Goal: Information Seeking & Learning: Learn about a topic

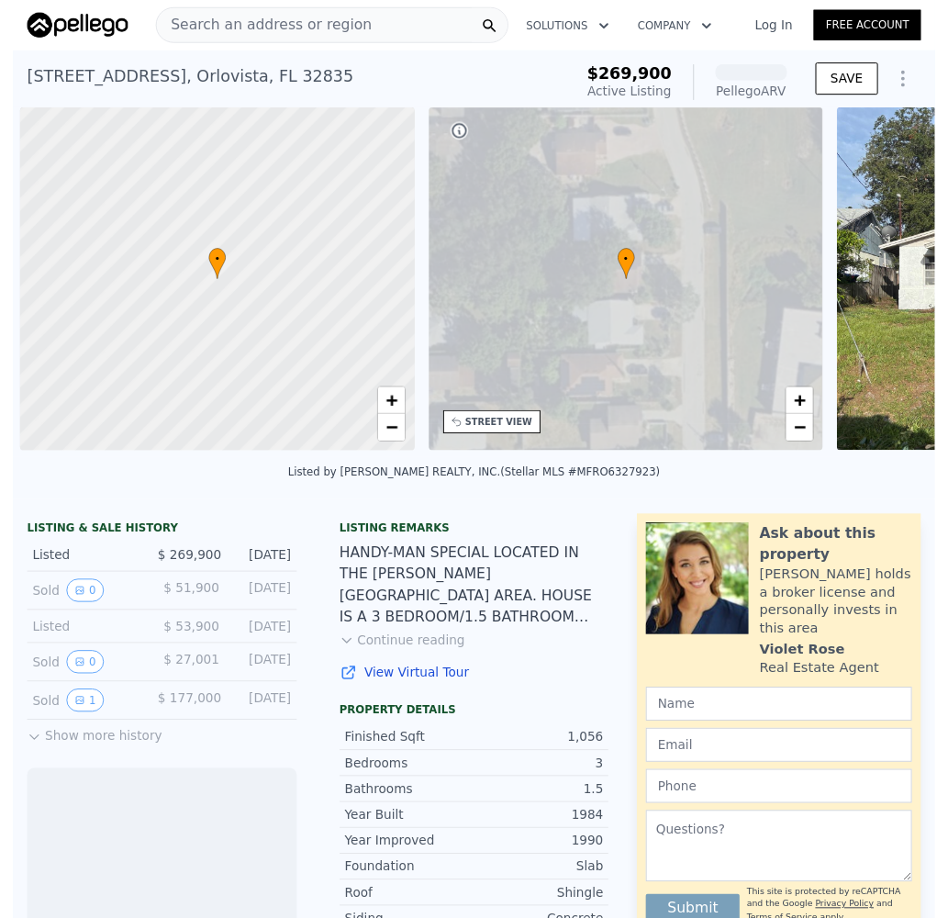
scroll to position [0, 7]
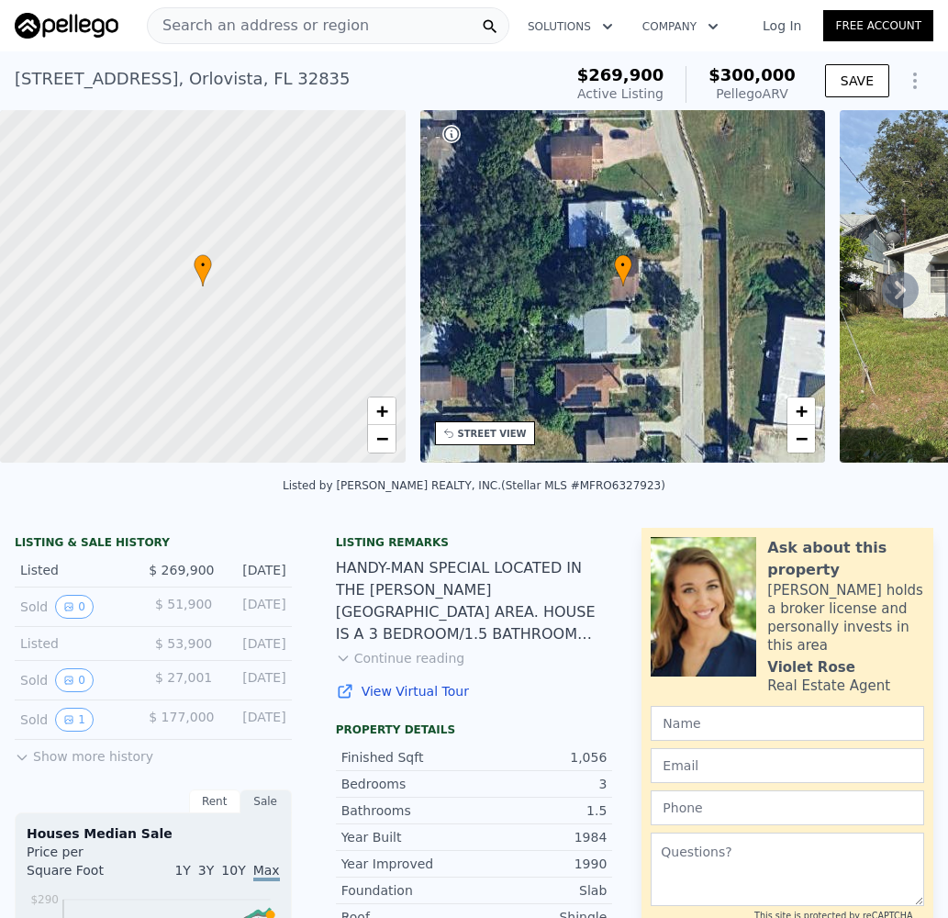
click at [431, 667] on button "Continue reading" at bounding box center [400, 658] width 129 height 18
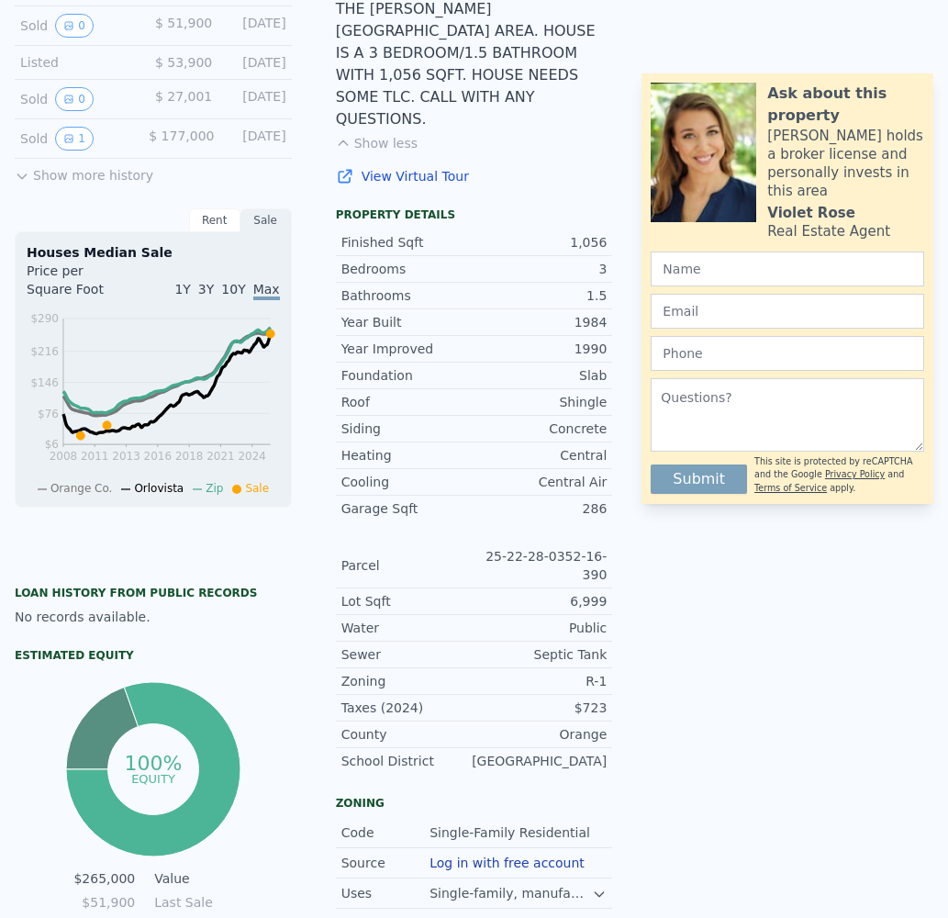
scroll to position [0, 0]
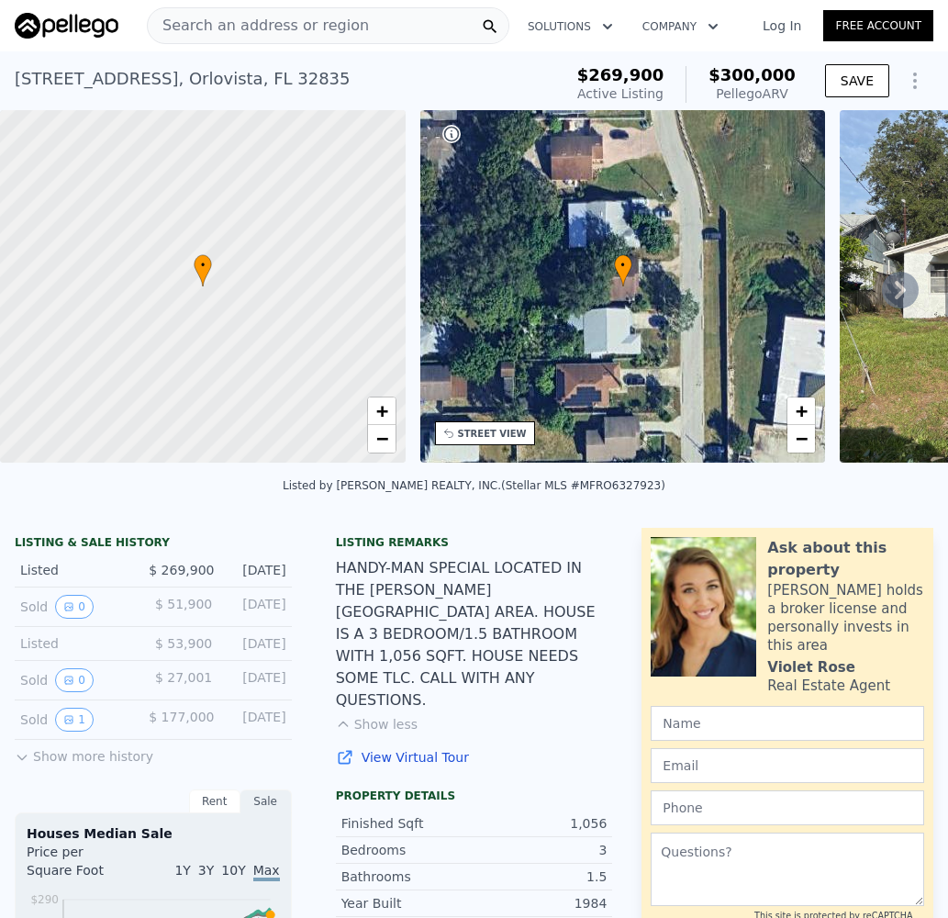
click at [884, 287] on icon at bounding box center [900, 290] width 37 height 37
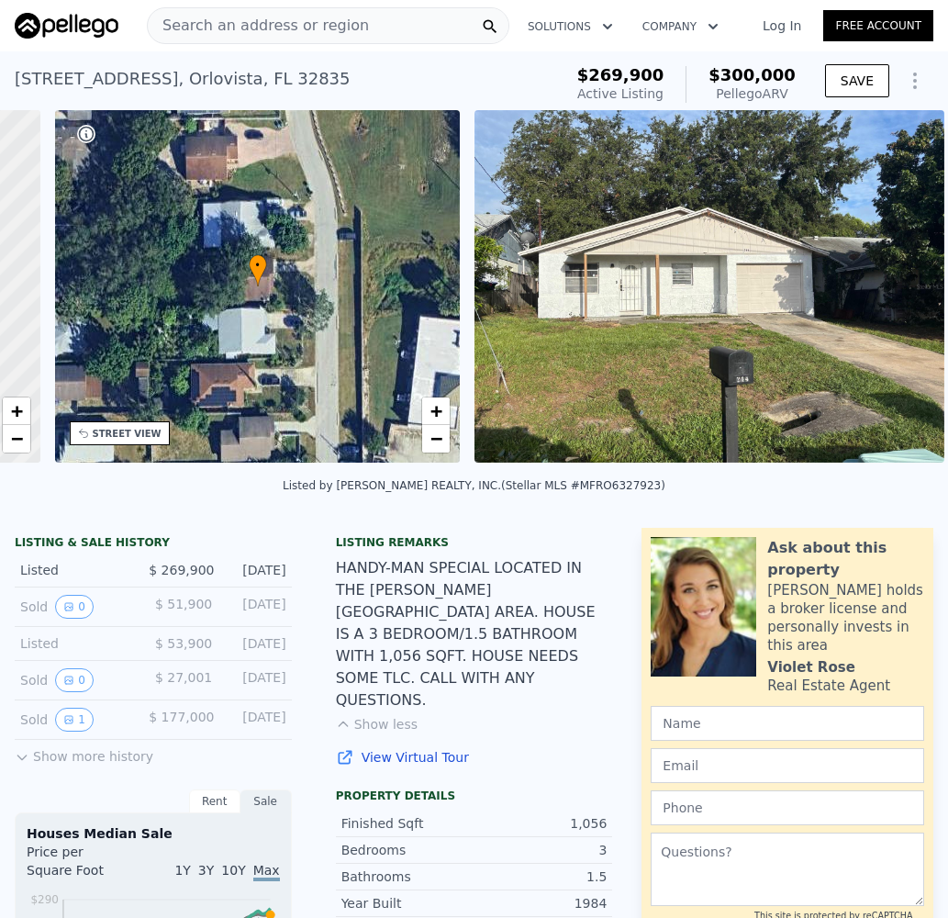
scroll to position [0, 428]
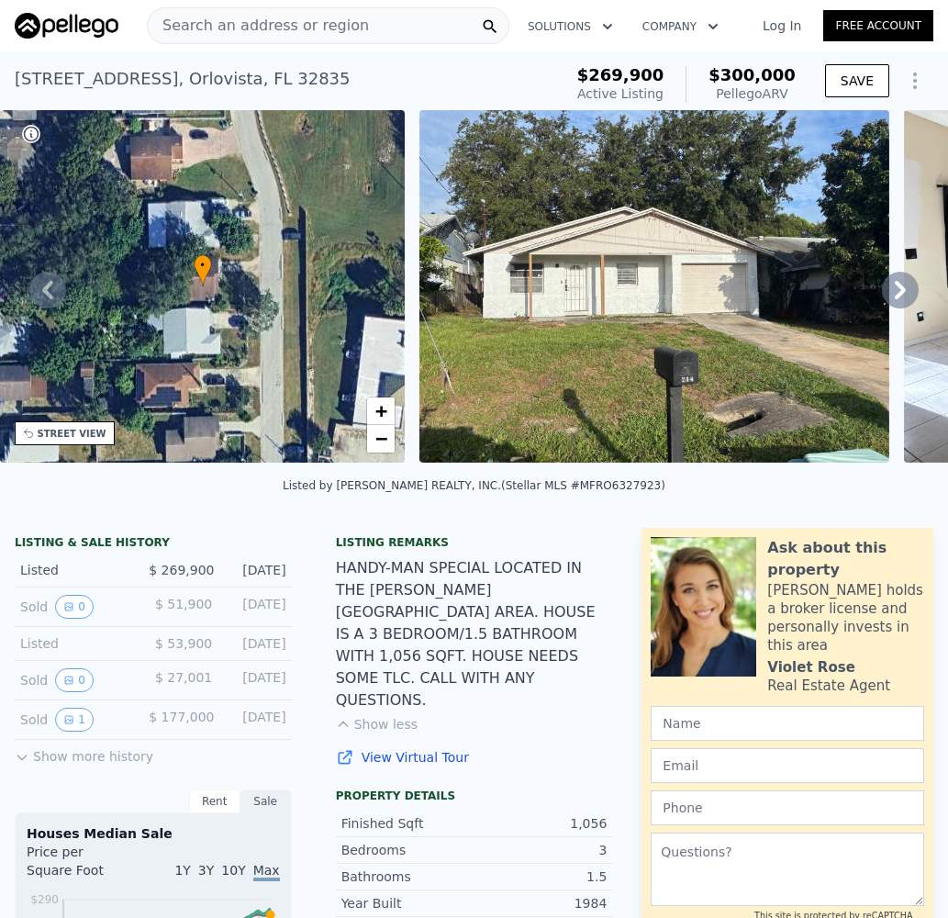
click at [895, 299] on icon at bounding box center [900, 290] width 11 height 18
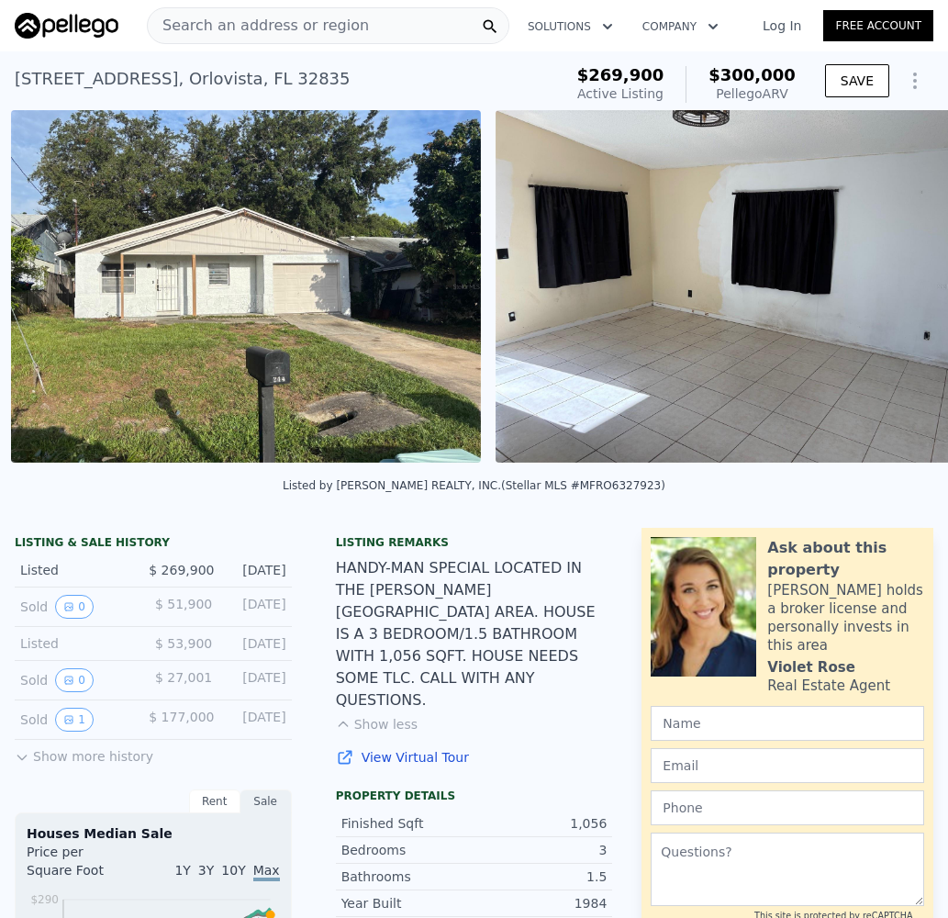
scroll to position [0, 840]
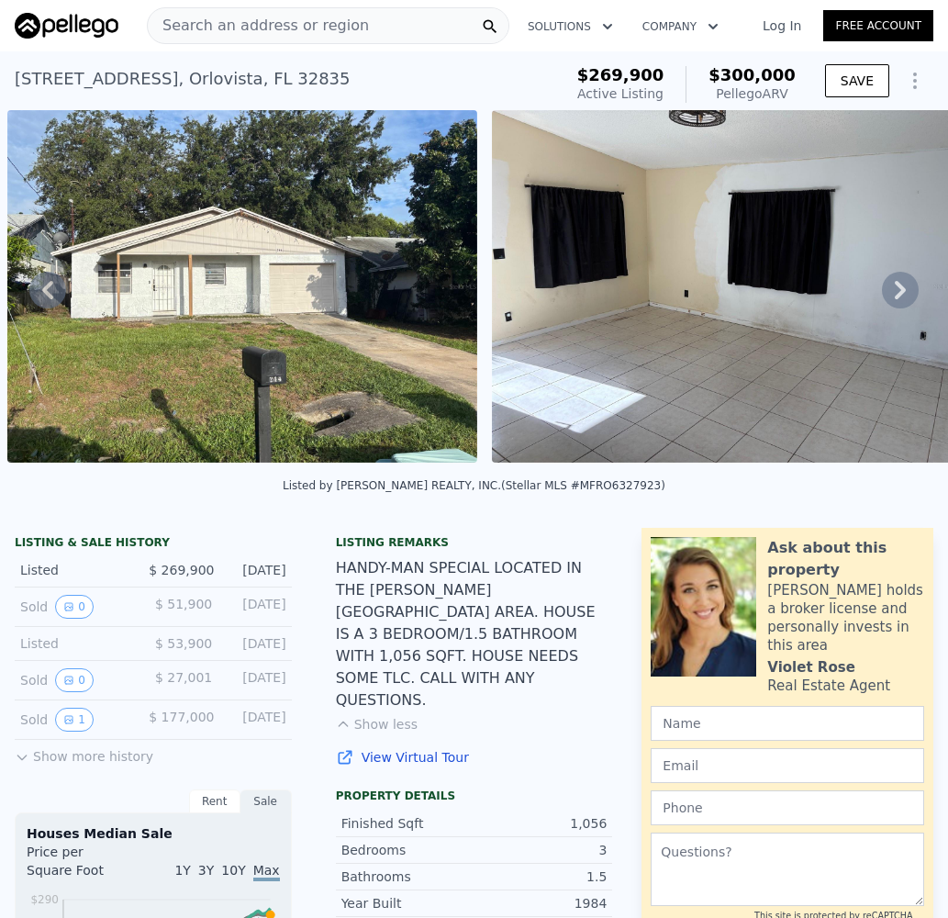
click at [895, 299] on icon at bounding box center [900, 290] width 11 height 18
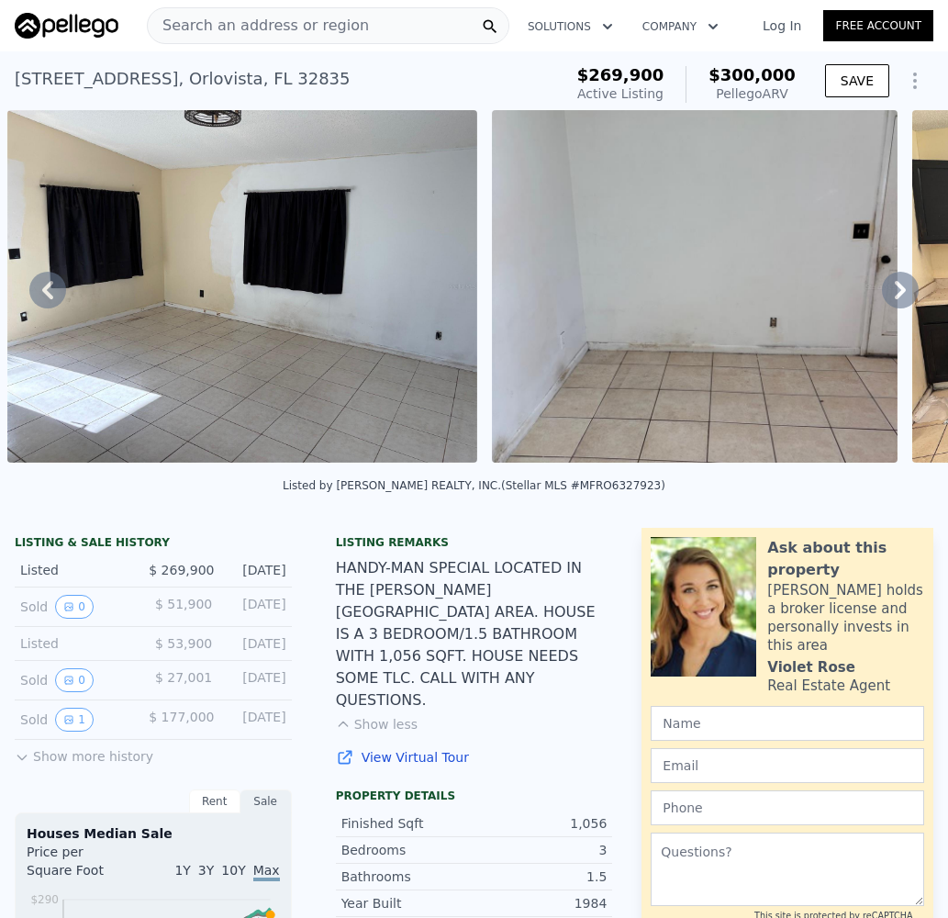
click at [895, 299] on icon at bounding box center [900, 290] width 11 height 18
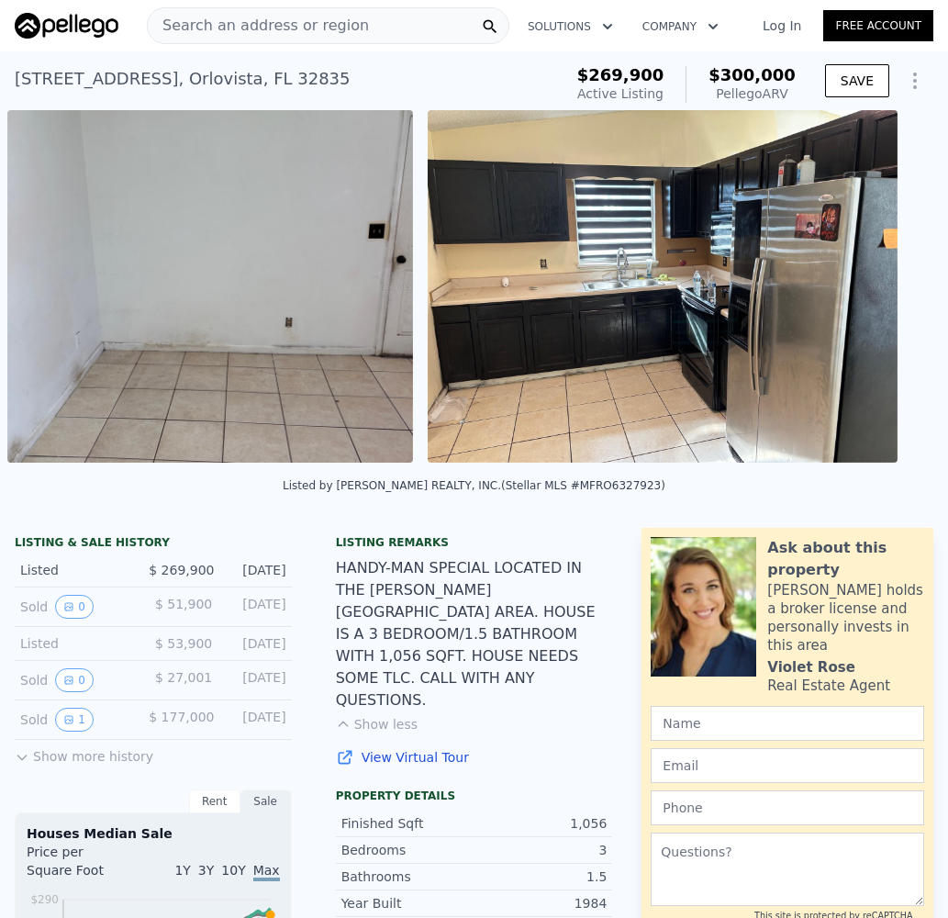
scroll to position [0, 1809]
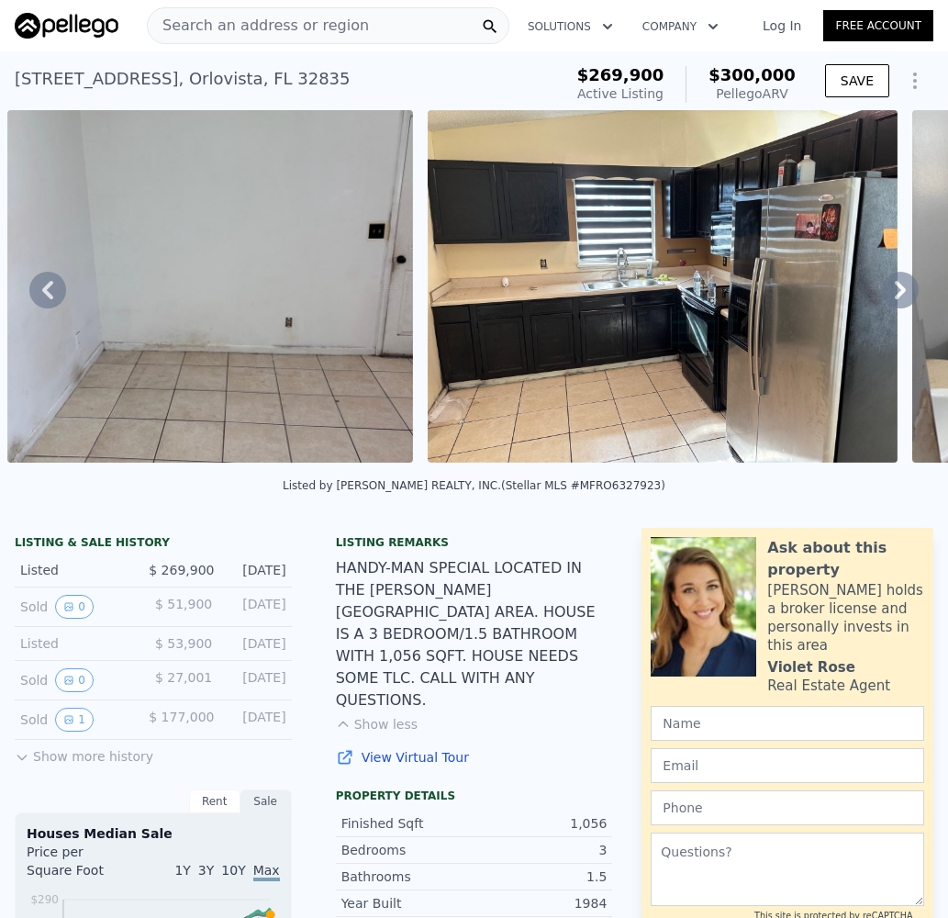
click at [895, 299] on icon at bounding box center [900, 290] width 11 height 18
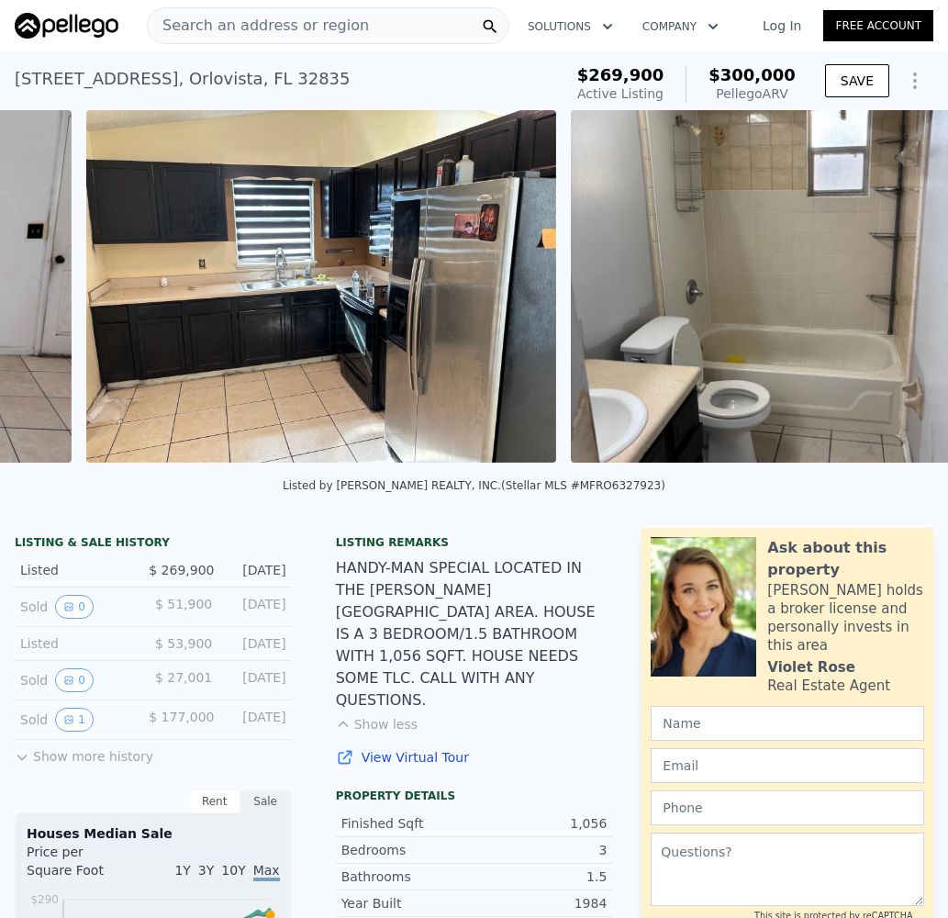
scroll to position [0, 2229]
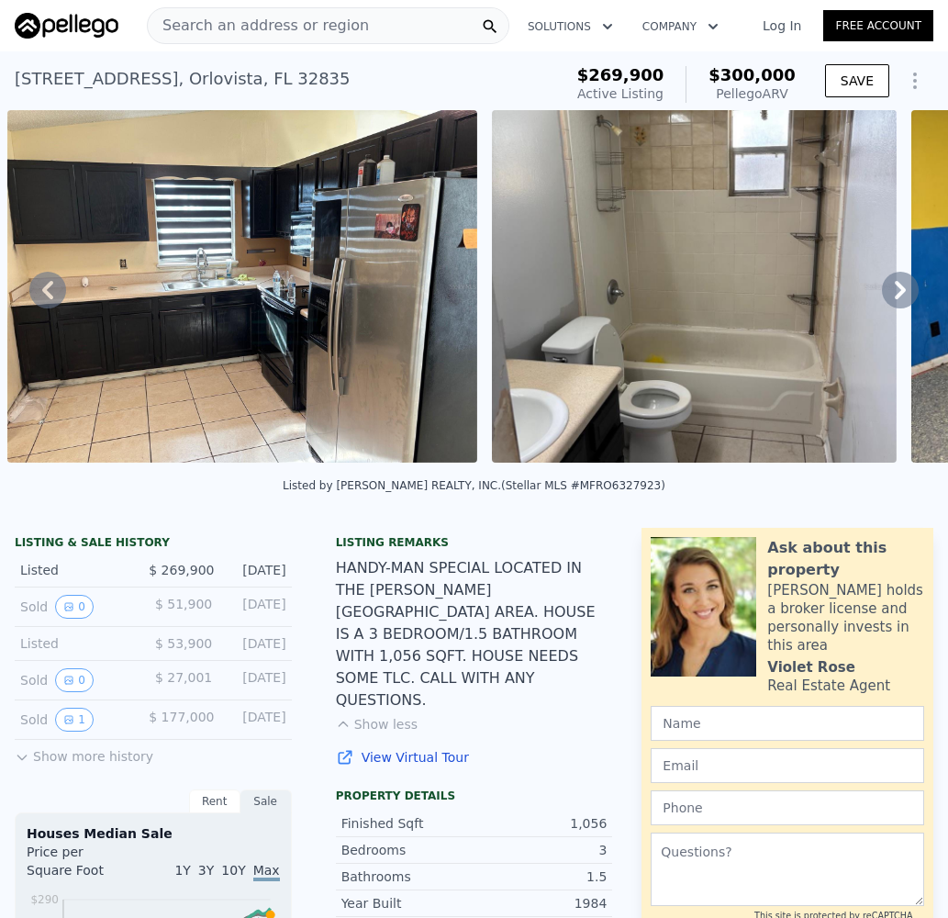
click at [895, 299] on icon at bounding box center [900, 290] width 11 height 18
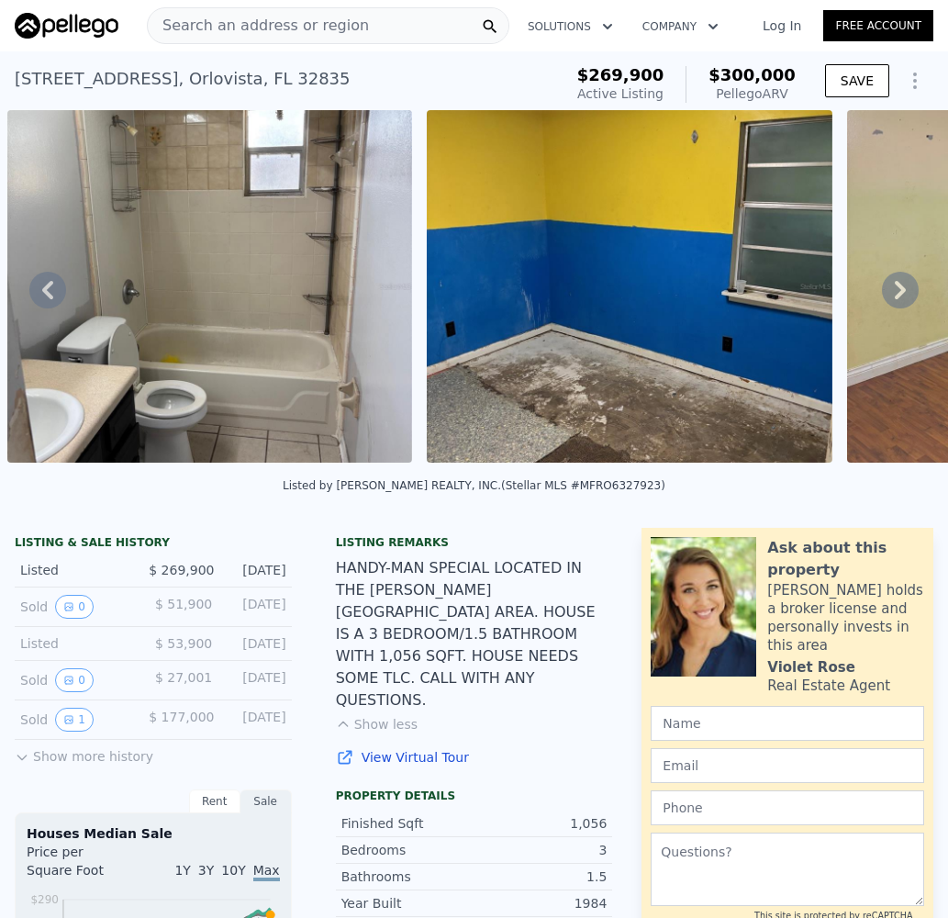
click at [895, 299] on icon at bounding box center [900, 290] width 11 height 18
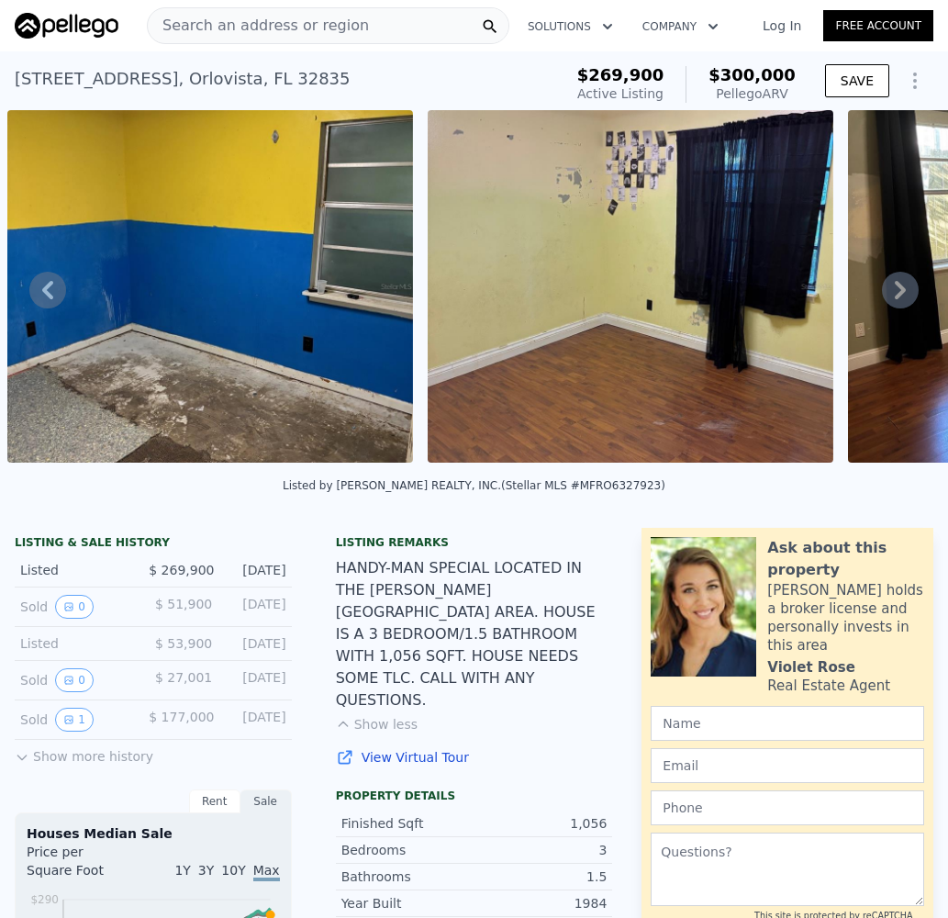
click at [895, 299] on icon at bounding box center [900, 290] width 11 height 18
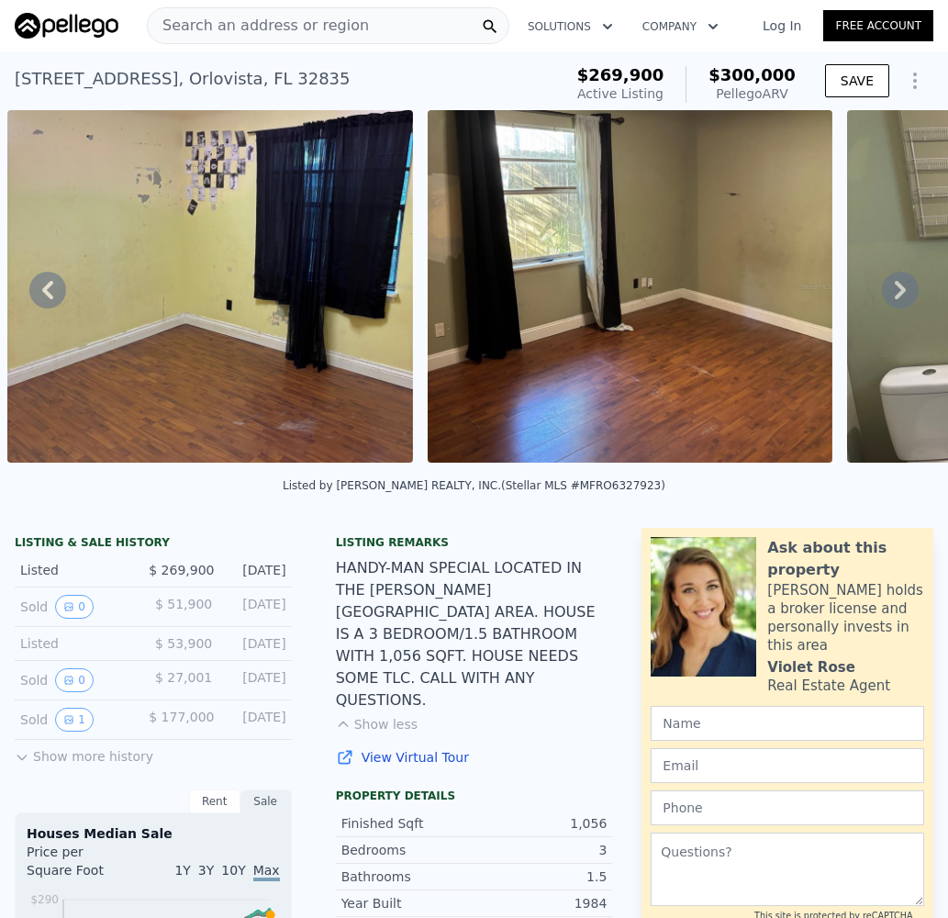
click at [895, 299] on icon at bounding box center [900, 290] width 11 height 18
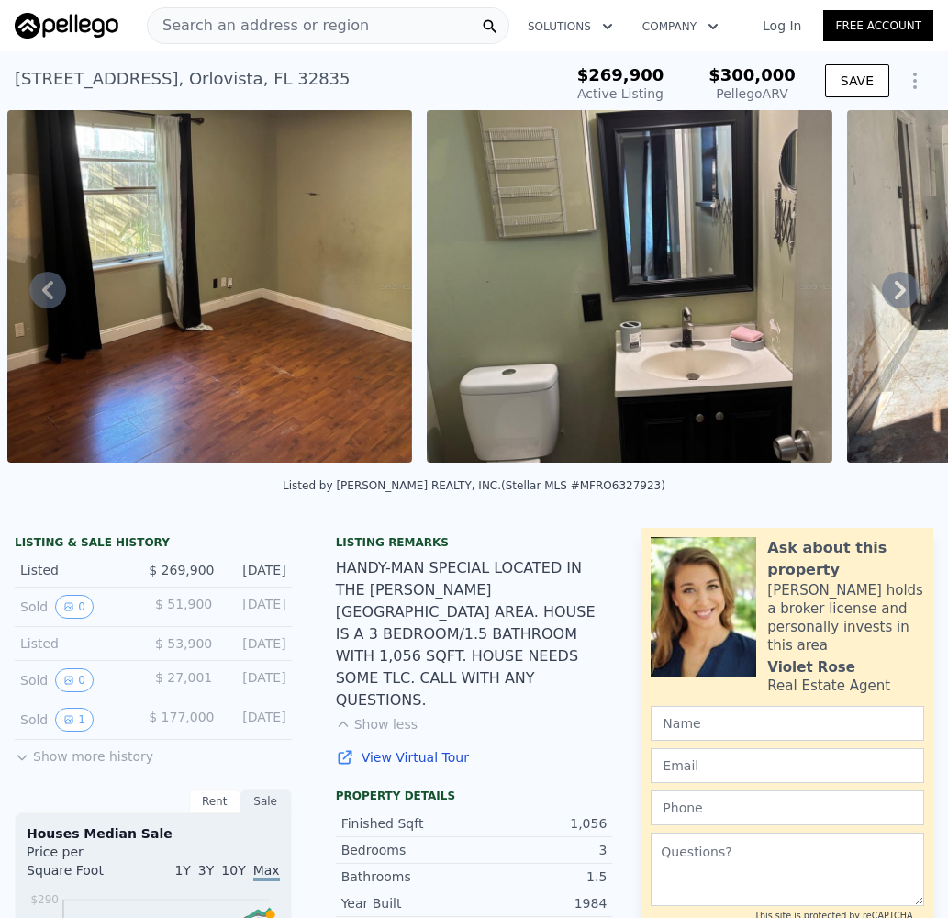
click at [895, 299] on icon at bounding box center [900, 290] width 11 height 18
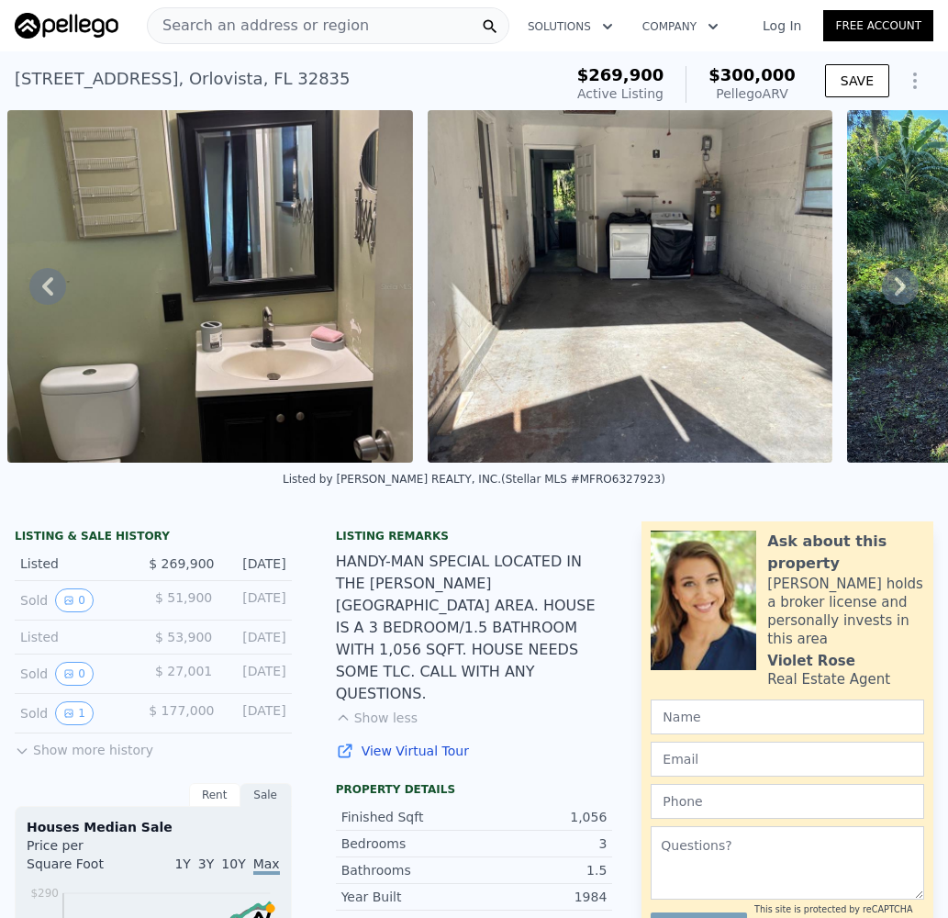
click at [883, 303] on icon at bounding box center [900, 286] width 37 height 37
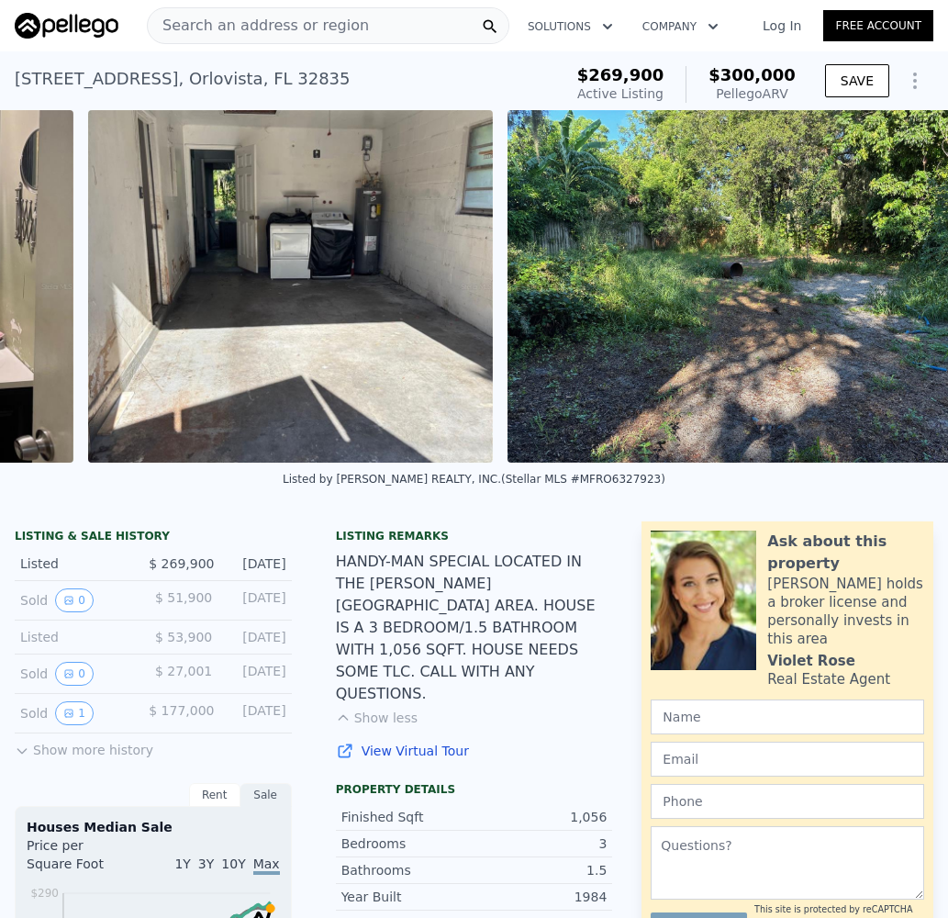
scroll to position [0, 4784]
